Goal: Task Accomplishment & Management: Manage account settings

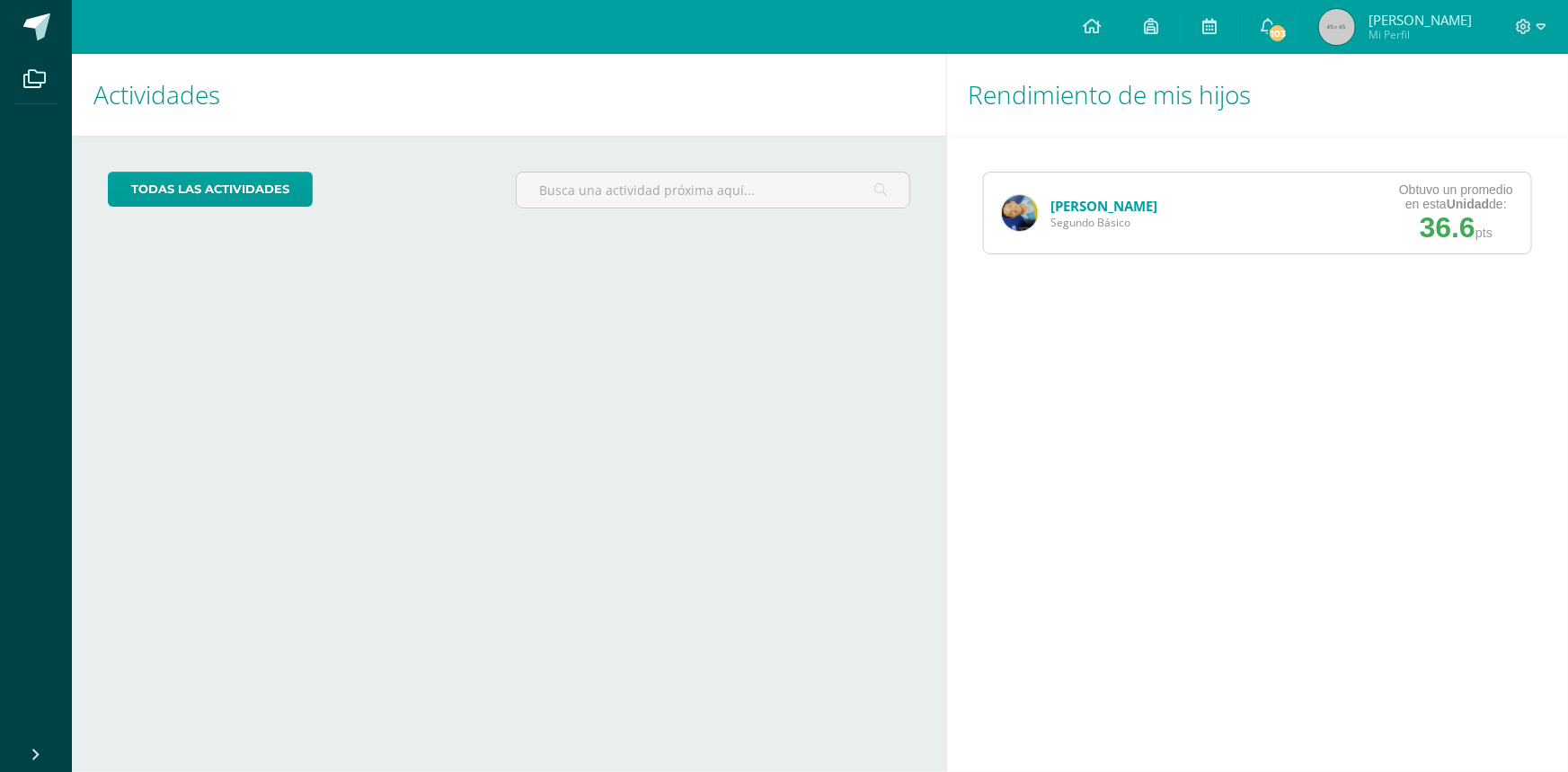
click at [1093, 208] on link "[PERSON_NAME]" at bounding box center [1105, 205] width 107 height 18
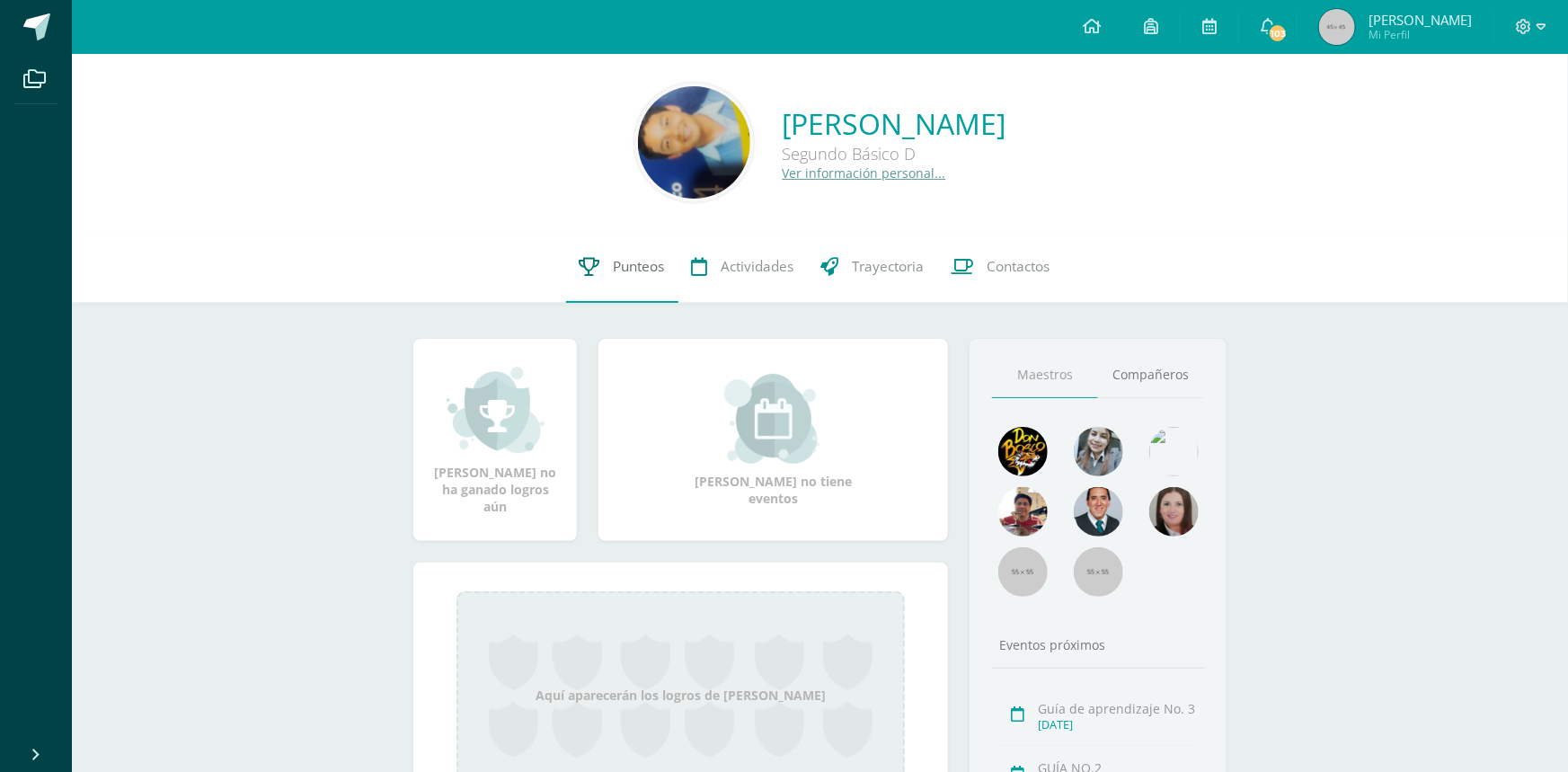
click at [640, 258] on span "Punteos" at bounding box center [639, 267] width 52 height 19
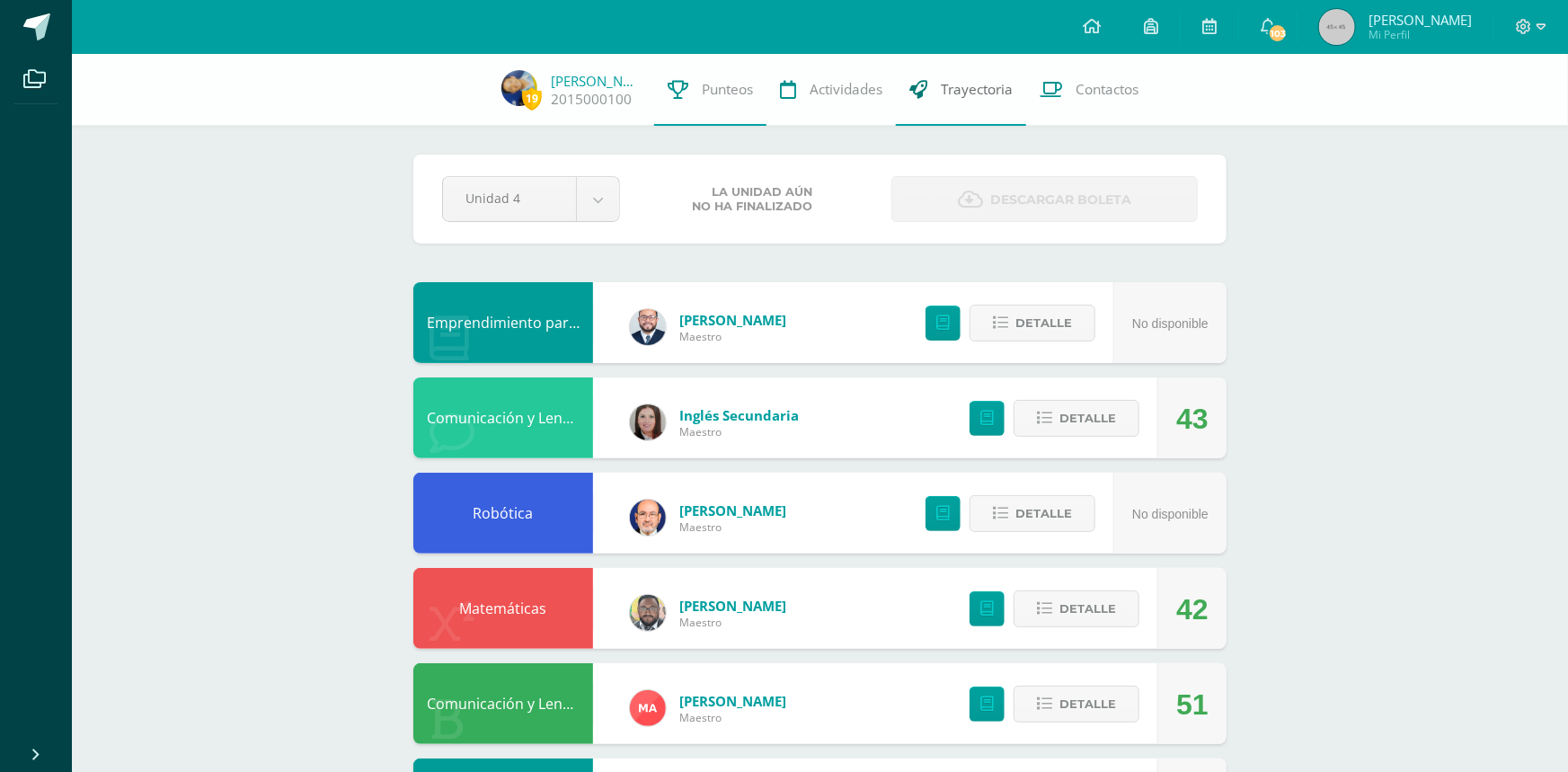
click at [955, 88] on span "Trayectoria" at bounding box center [976, 89] width 72 height 19
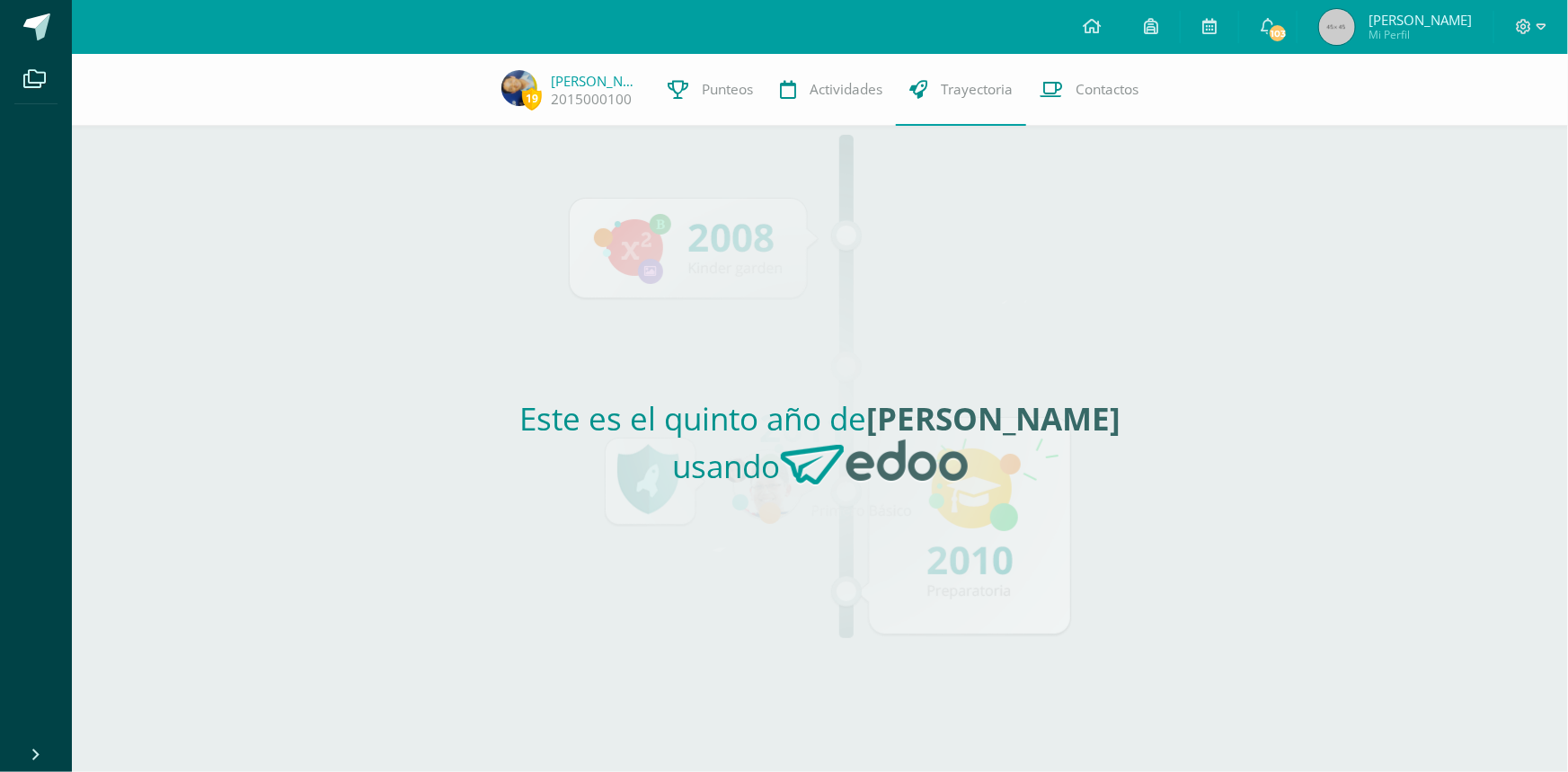
click at [809, 542] on div "Este es el quinto año de [PERSON_NAME] usando" at bounding box center [819, 449] width 828 height 646
click at [815, 459] on img at bounding box center [874, 463] width 187 height 47
click at [945, 128] on div "Este es el quinto año de Santiago Nicolás usando" at bounding box center [819, 449] width 828 height 646
click at [965, 96] on span "Trayectoria" at bounding box center [976, 89] width 72 height 19
drag, startPoint x: 770, startPoint y: 409, endPoint x: 741, endPoint y: 419, distance: 30.7
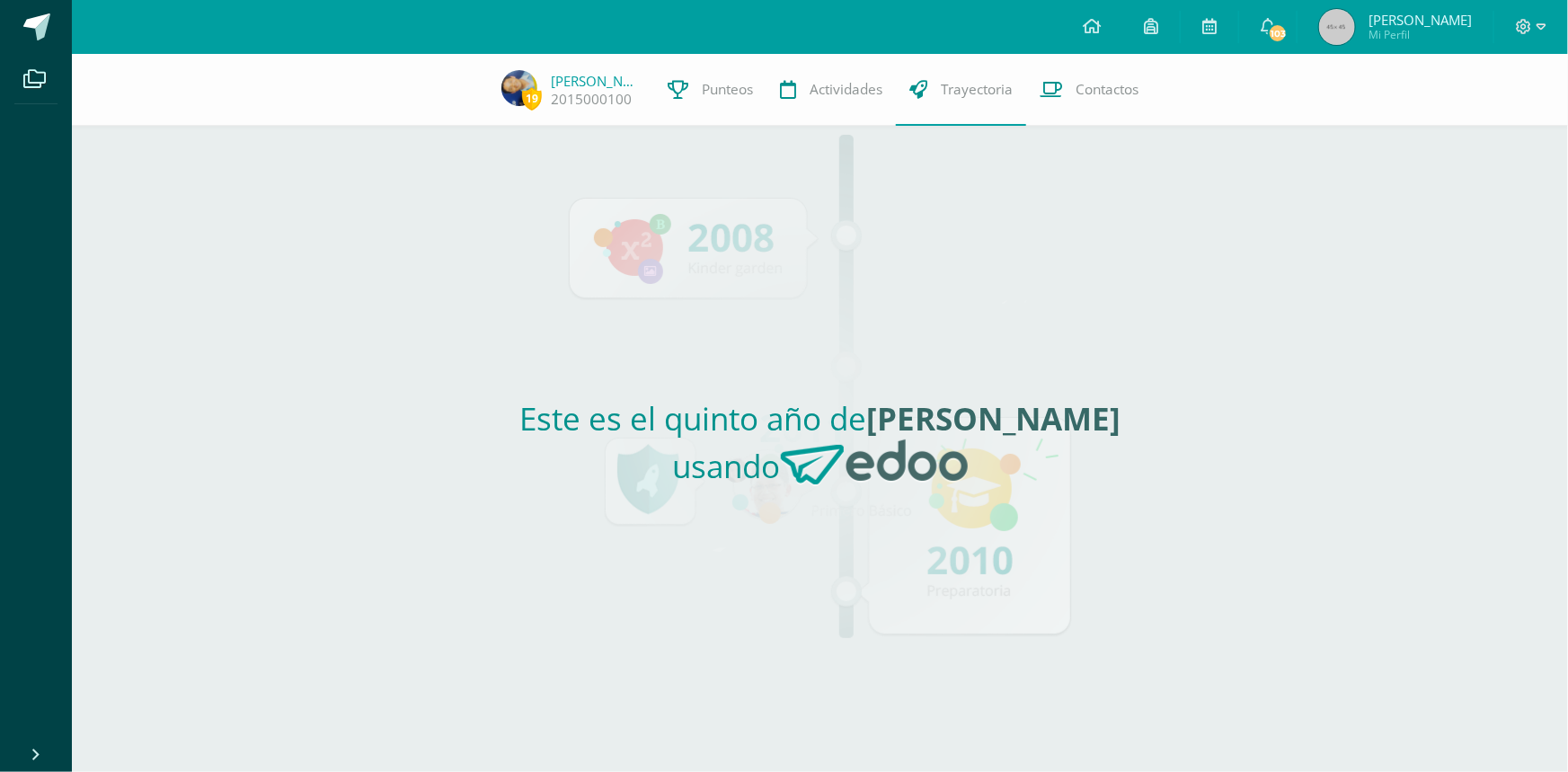
click at [765, 414] on h2 "Este es el quinto año de [PERSON_NAME] usando" at bounding box center [820, 449] width 814 height 103
click at [729, 419] on h2 "Este es el quinto año de [PERSON_NAME] usando" at bounding box center [820, 449] width 814 height 103
click at [699, 421] on h2 "Este es el quinto año de [PERSON_NAME] usando" at bounding box center [820, 449] width 814 height 103
click at [723, 92] on span "Punteos" at bounding box center [727, 89] width 52 height 19
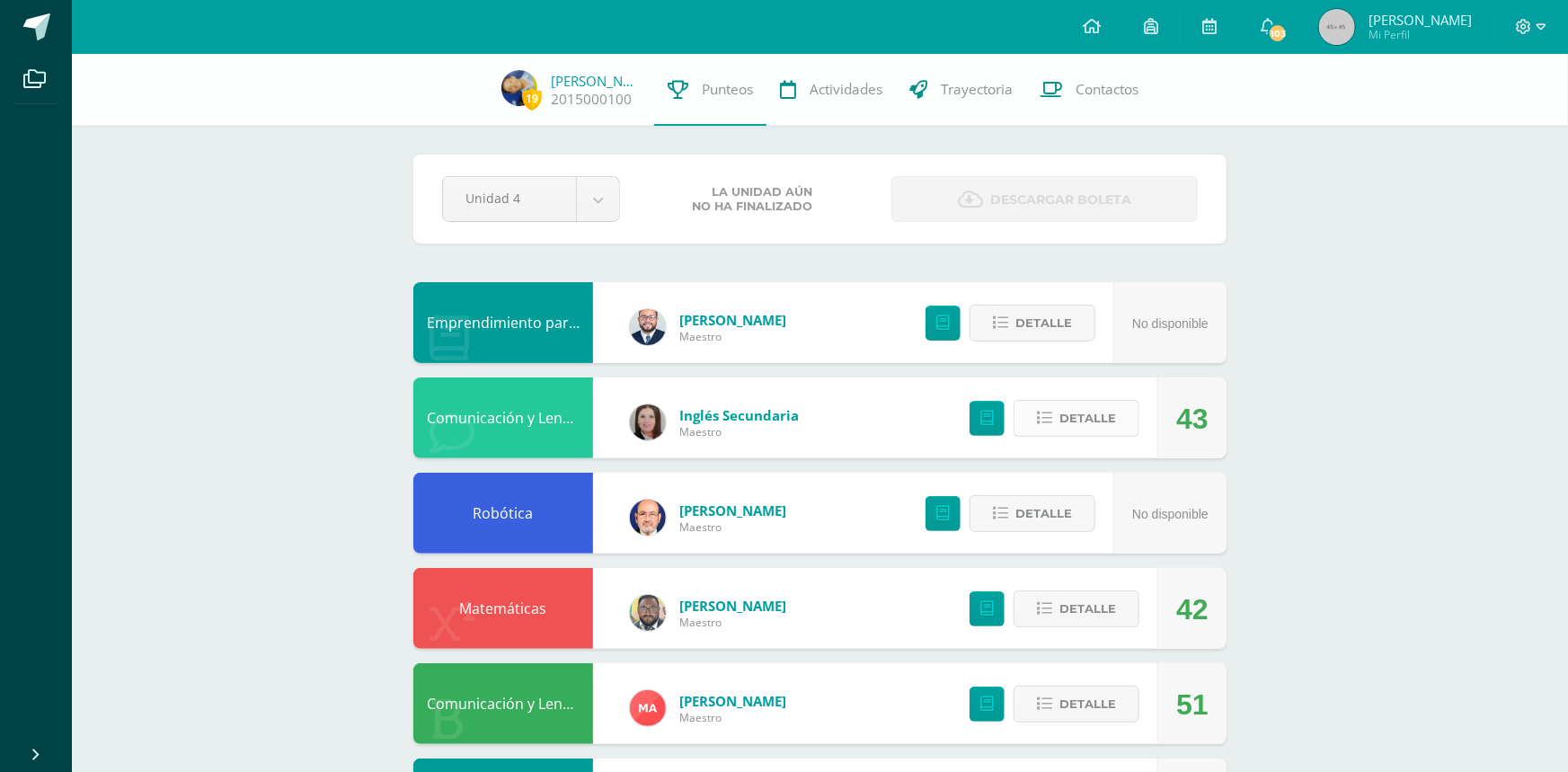
click at [1047, 421] on icon at bounding box center [1045, 418] width 15 height 15
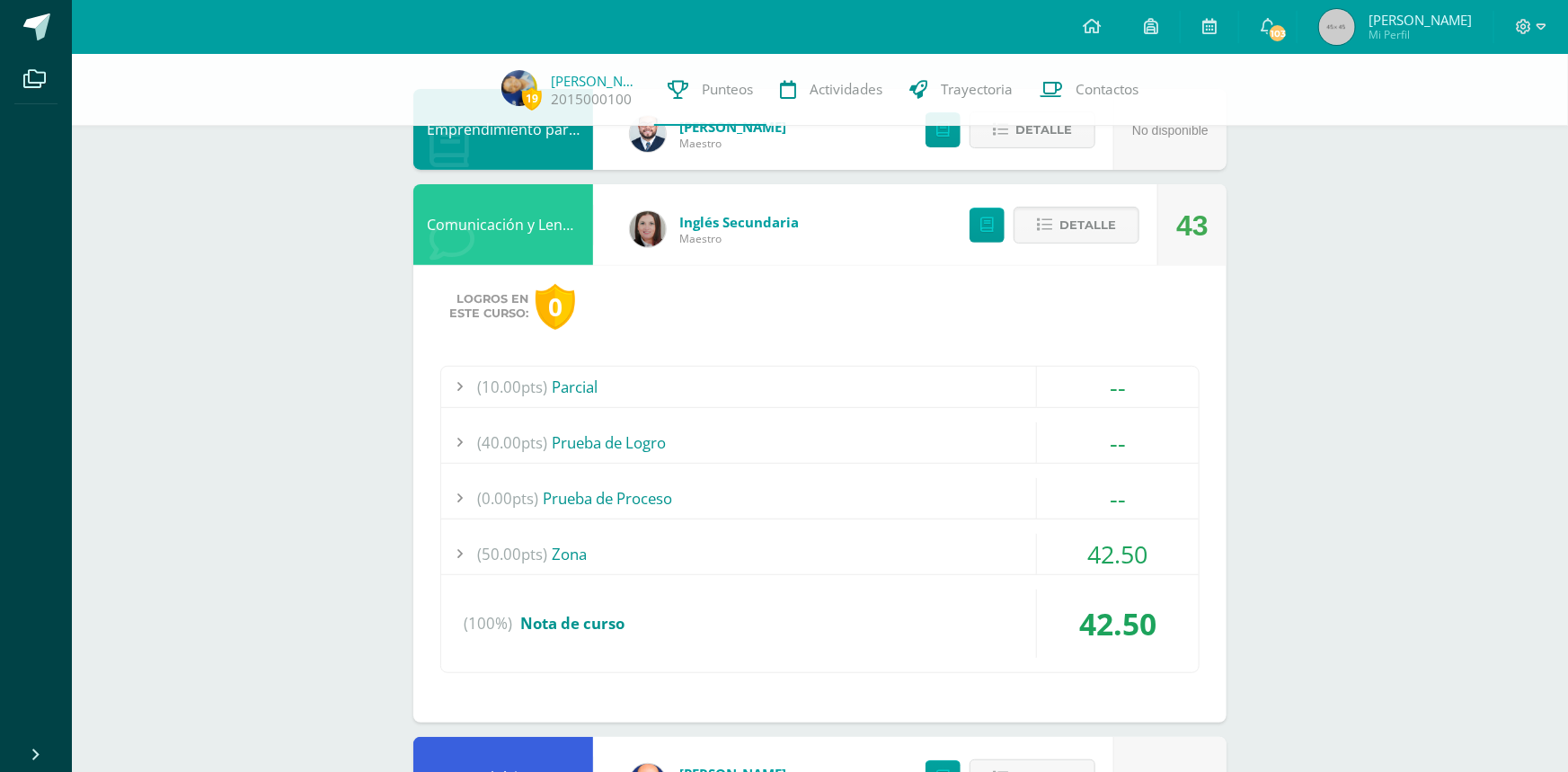
scroll to position [207, 0]
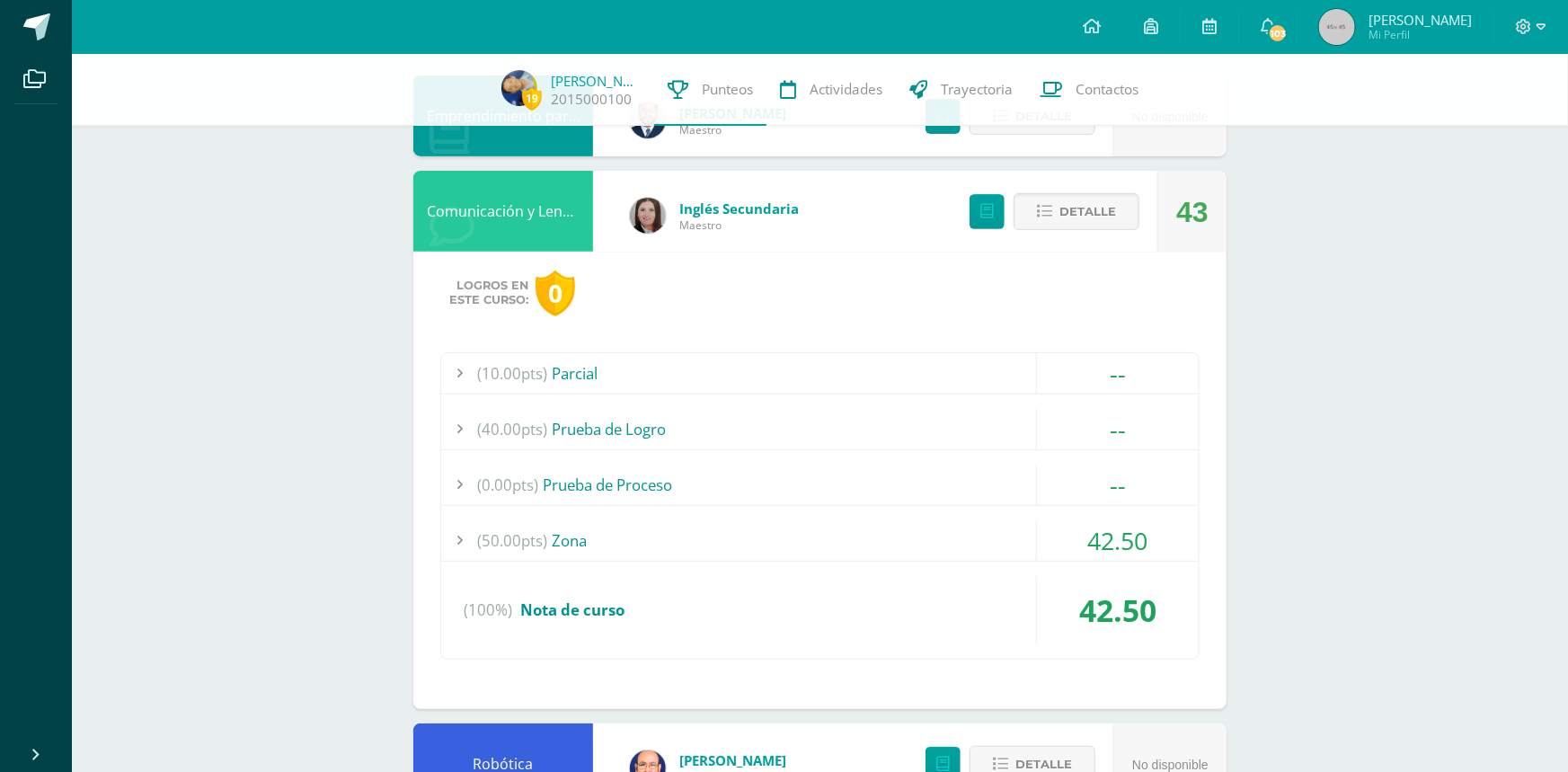
click at [456, 527] on div at bounding box center [459, 540] width 36 height 40
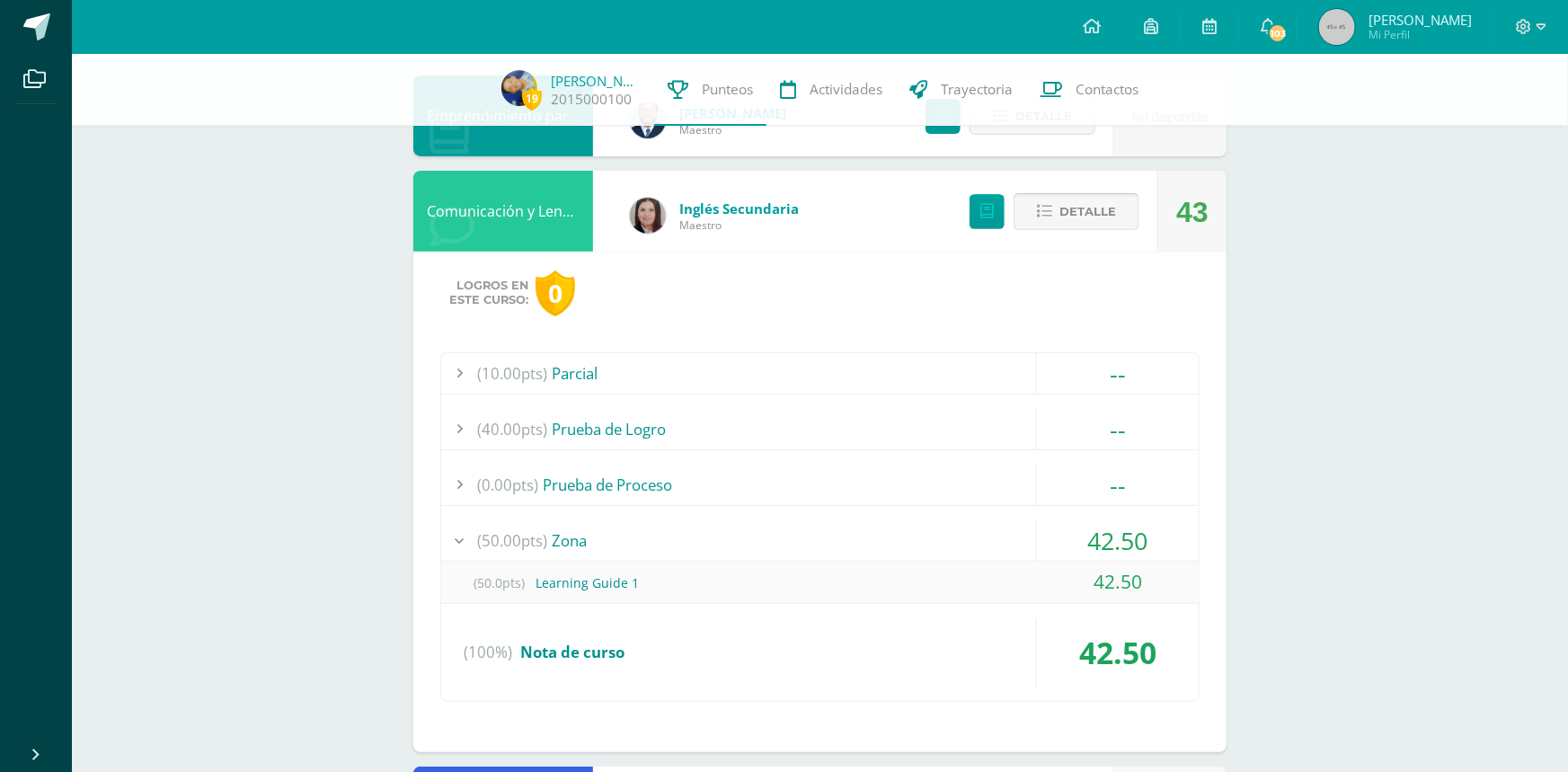
click at [1040, 208] on icon at bounding box center [1045, 211] width 15 height 15
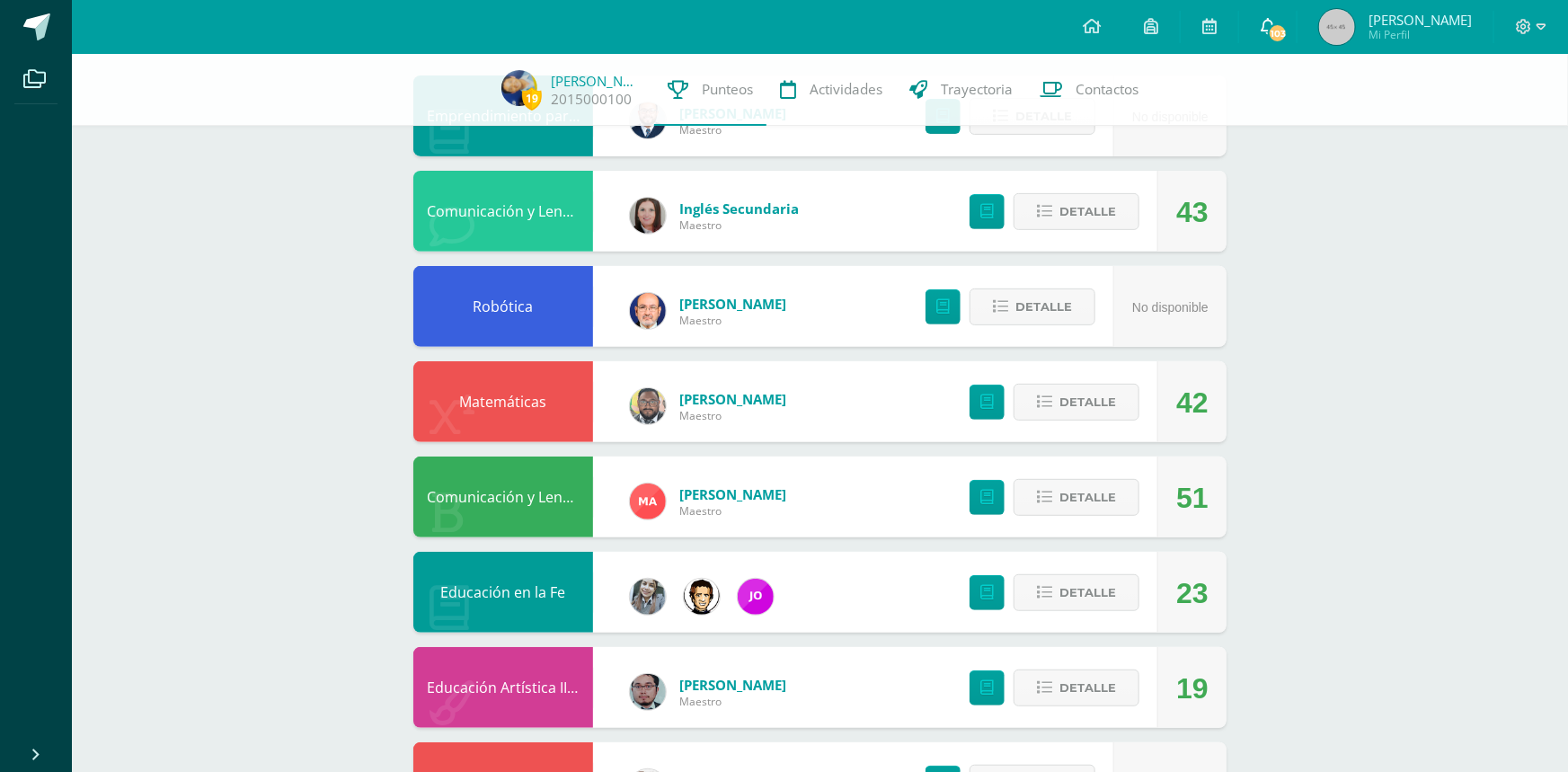
click at [1266, 24] on icon at bounding box center [1267, 25] width 14 height 16
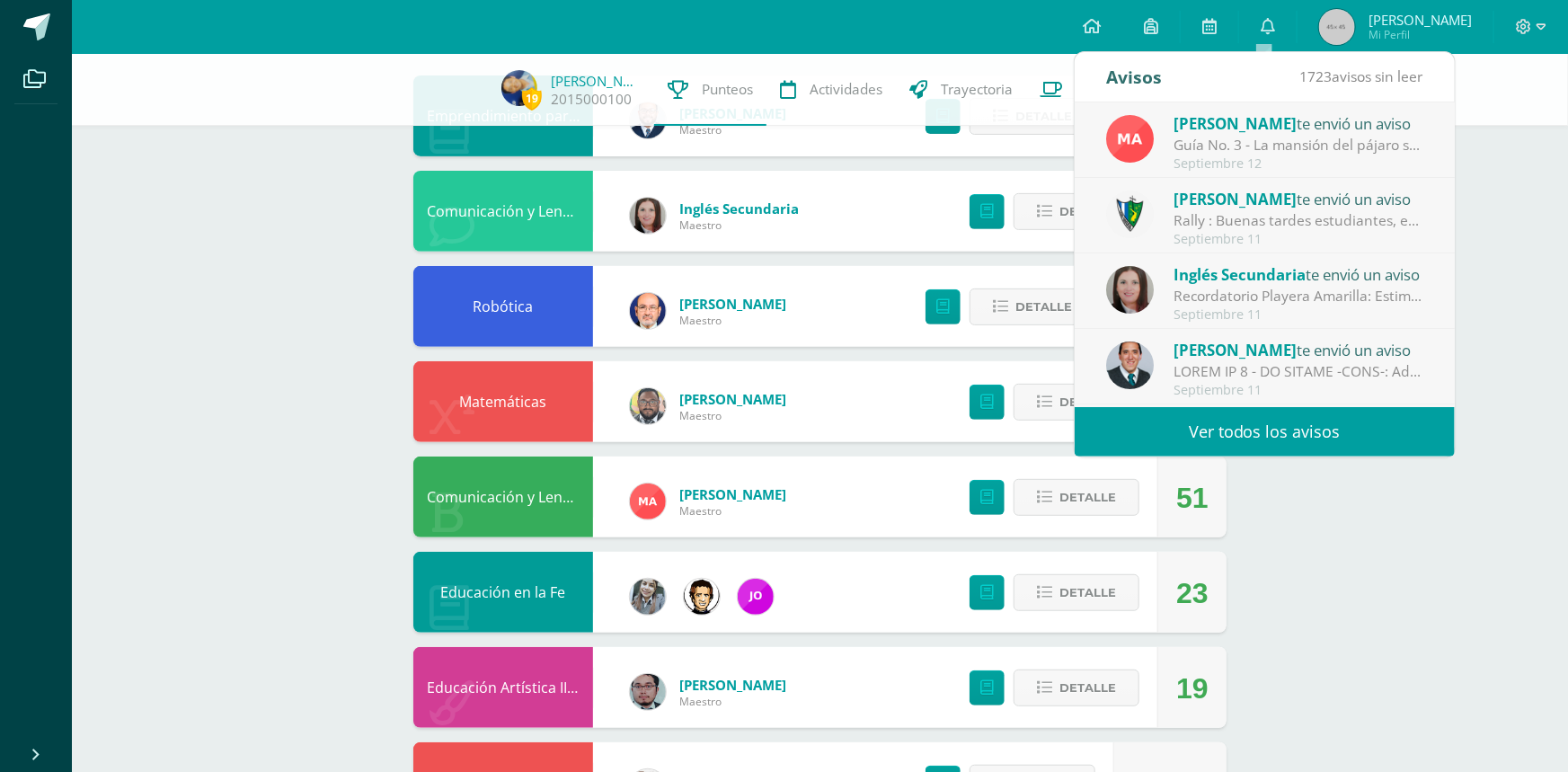
click at [1266, 425] on link "Ver todos los avisos" at bounding box center [1265, 431] width 380 height 50
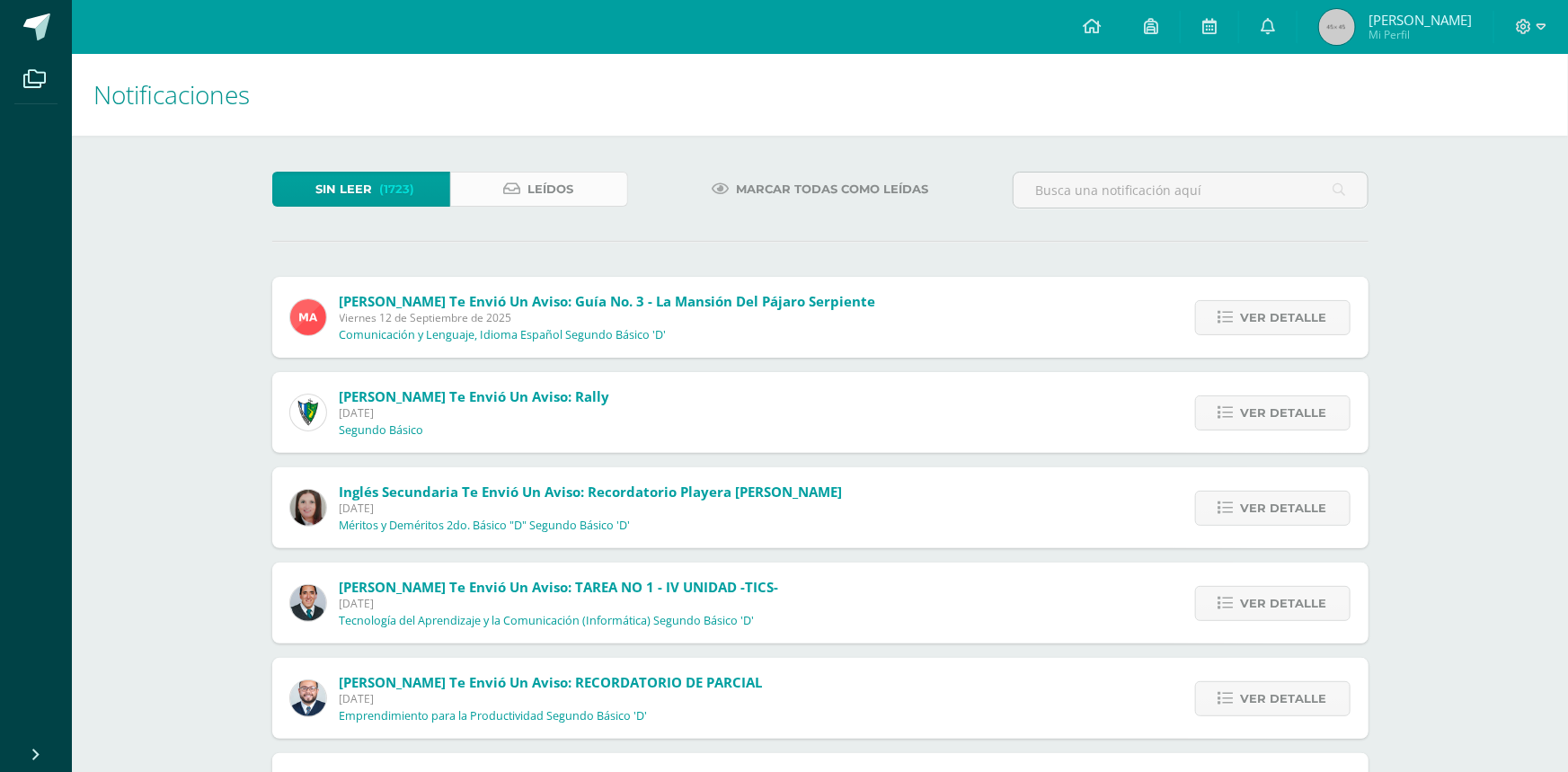
click at [553, 187] on span "Leídos" at bounding box center [551, 189] width 46 height 33
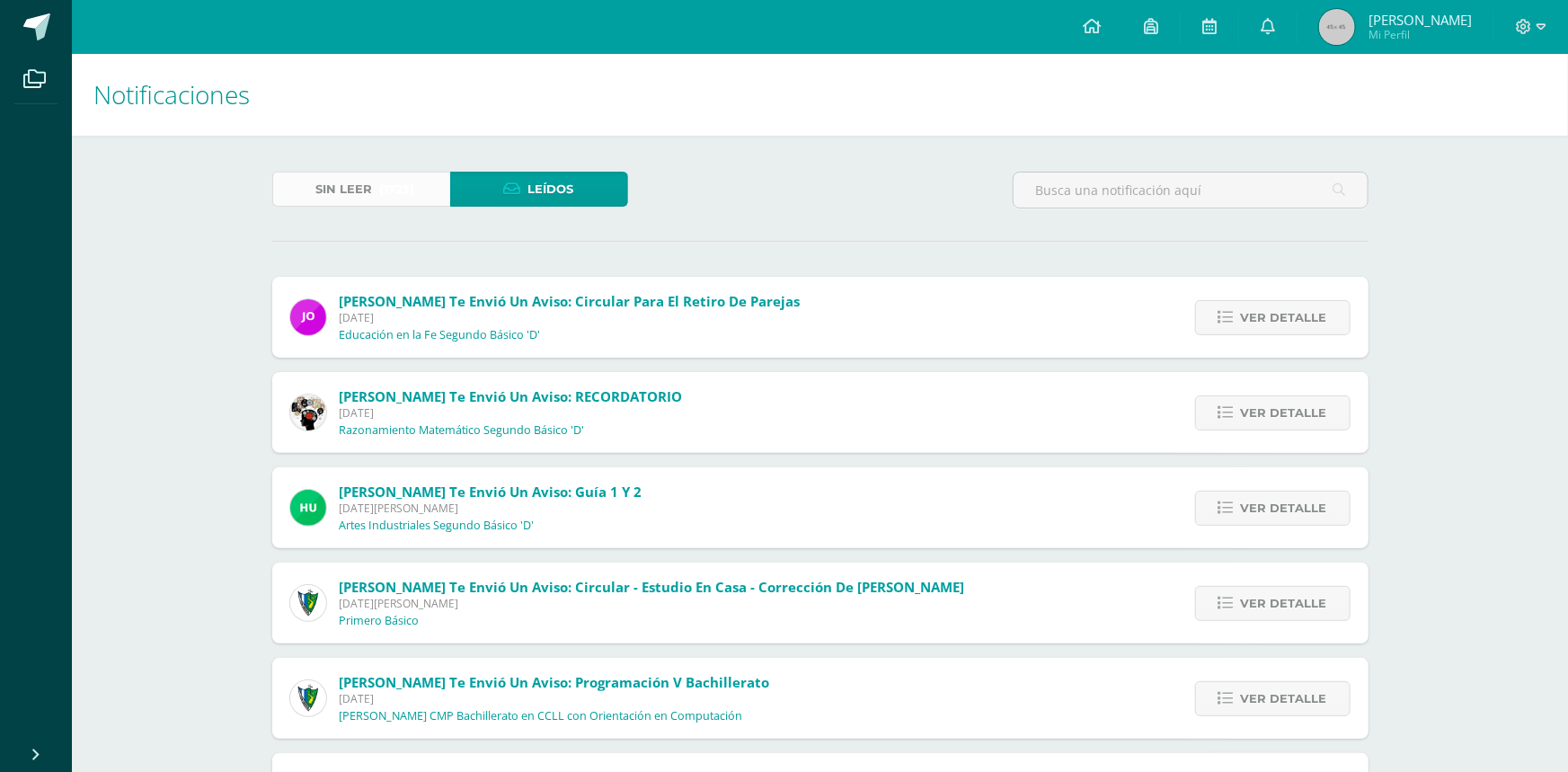
click at [377, 180] on link "Sin leer (1723)" at bounding box center [361, 189] width 178 height 35
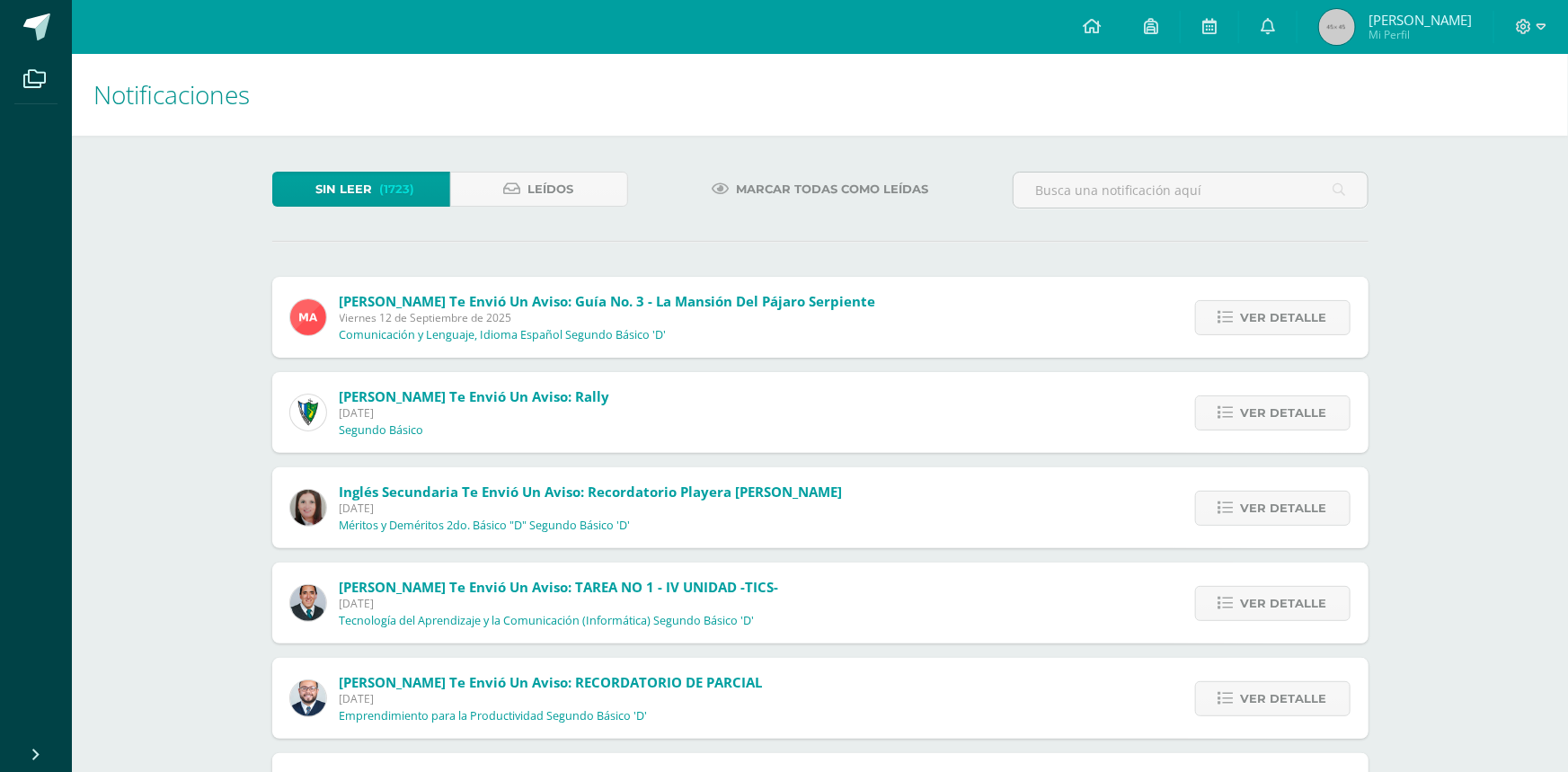
click at [847, 183] on span "Marcar todas como leídas" at bounding box center [831, 189] width 193 height 33
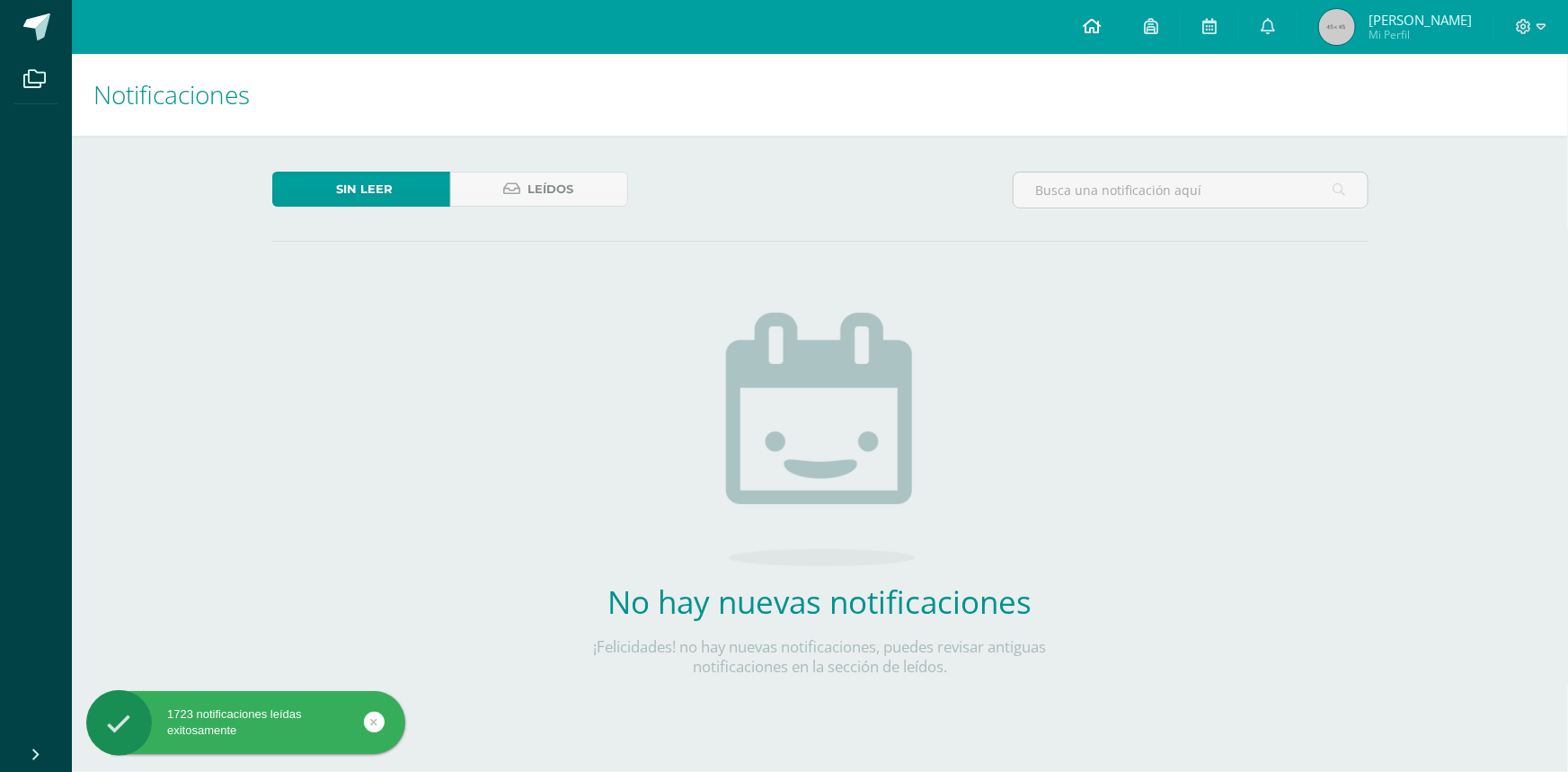
click at [1089, 27] on icon at bounding box center [1092, 25] width 18 height 16
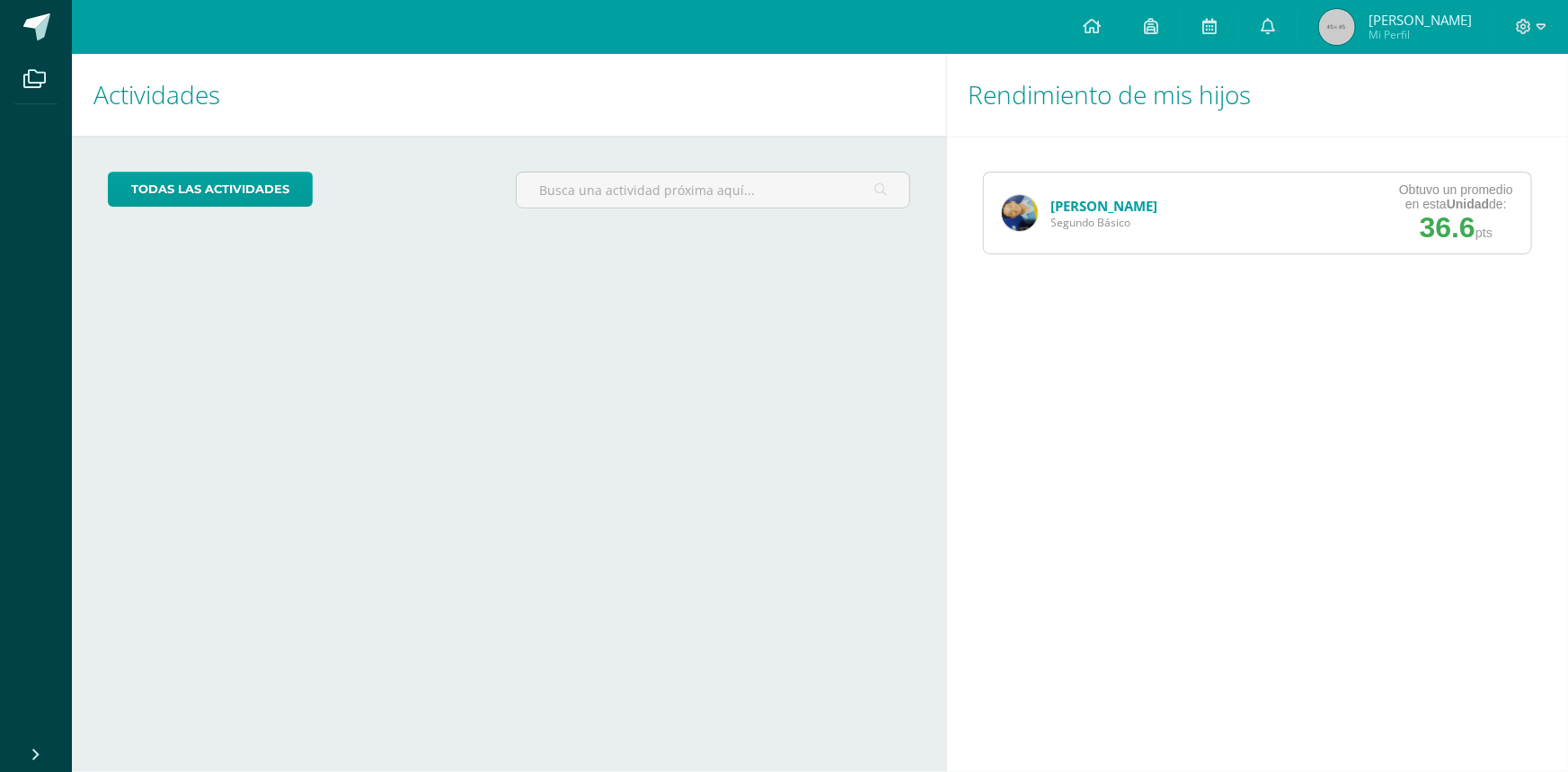
click at [1109, 201] on link "[PERSON_NAME]" at bounding box center [1105, 205] width 107 height 18
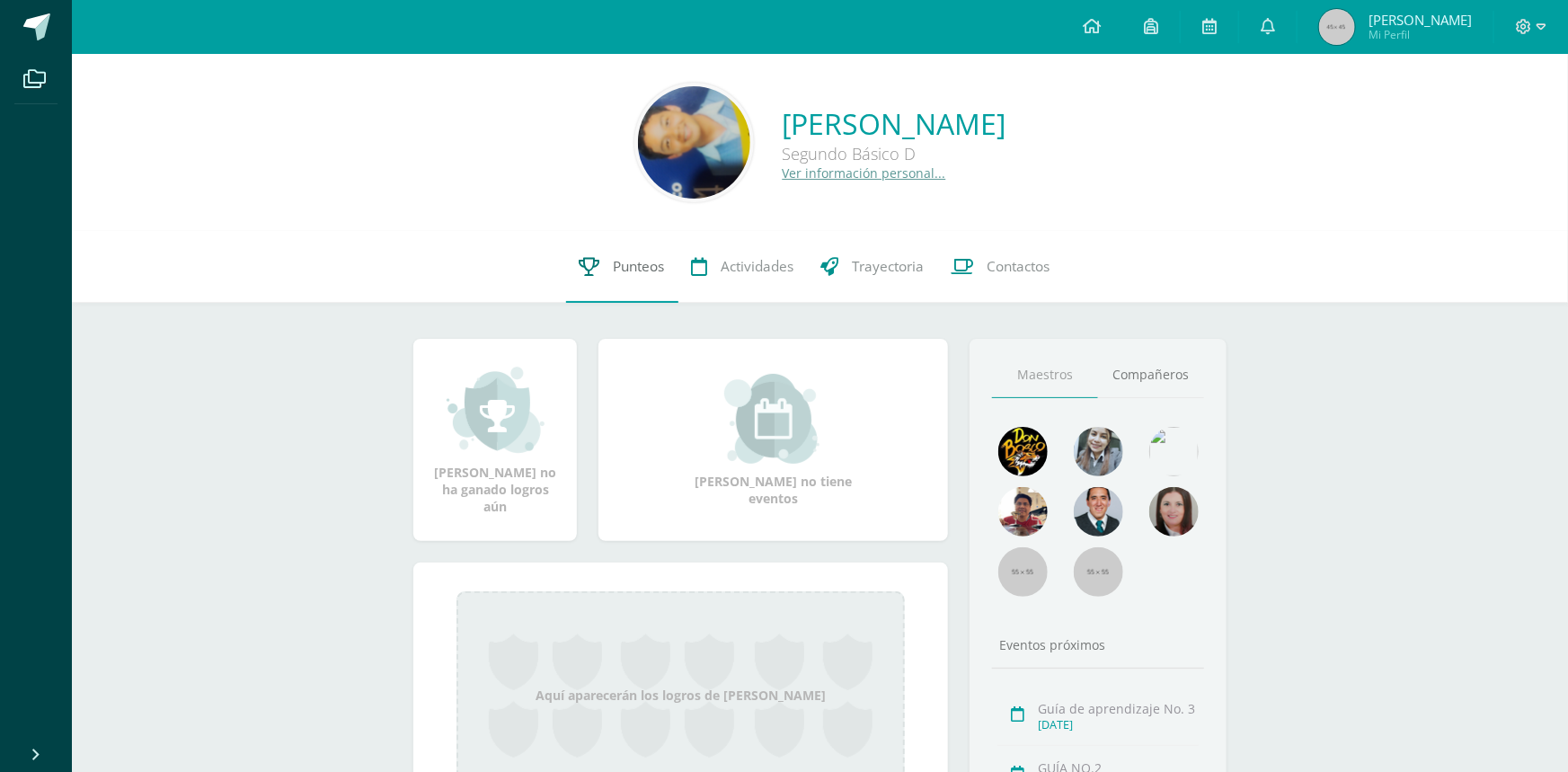
click at [624, 270] on span "Punteos" at bounding box center [639, 267] width 52 height 19
